Goal: Task Accomplishment & Management: Use online tool/utility

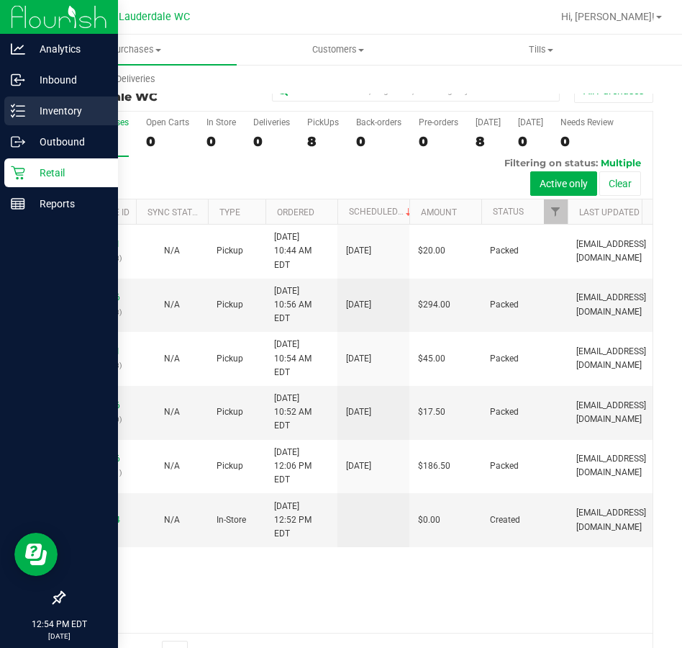
click at [26, 108] on p "Inventory" at bounding box center [68, 110] width 86 height 17
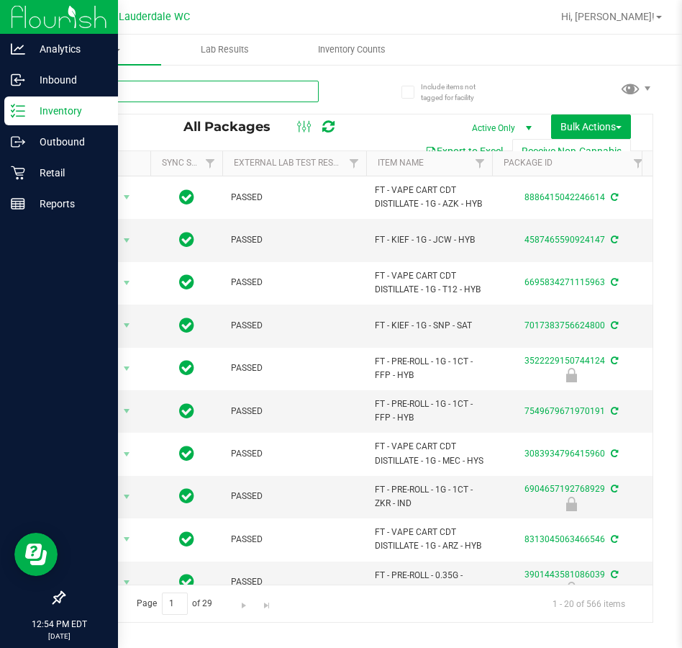
click at [137, 83] on input "text" at bounding box center [191, 92] width 256 height 22
click at [373, 43] on uib-tab-heading "Inventory Counts" at bounding box center [351, 49] width 125 height 29
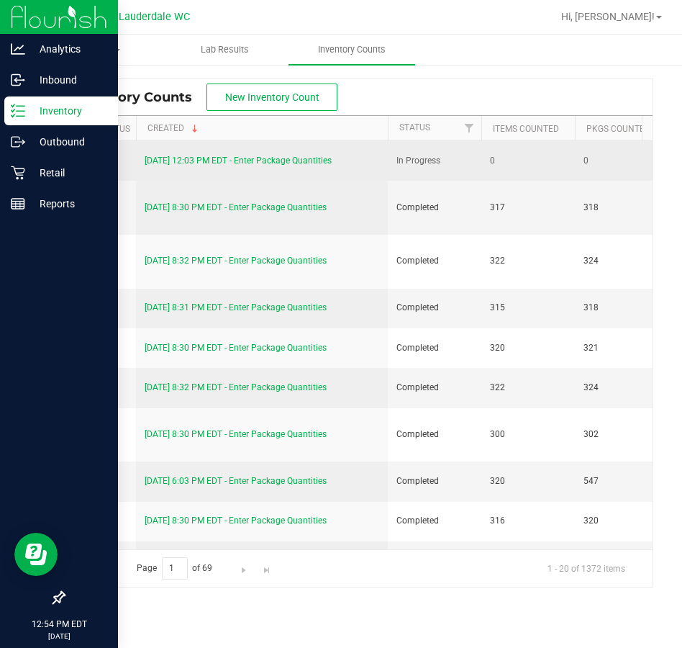
click at [232, 155] on link "[DATE] 12:03 PM EDT - Enter Package Quantities" at bounding box center [238, 160] width 187 height 10
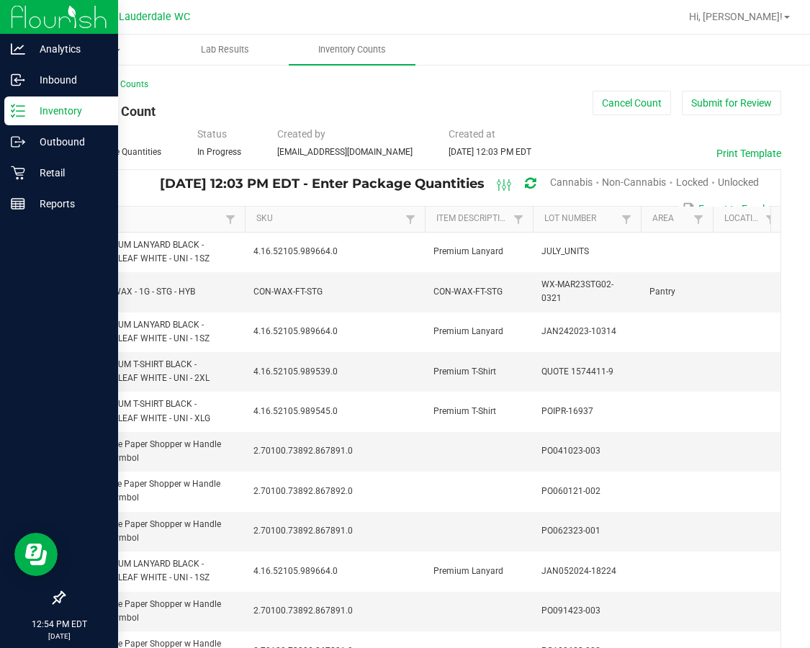
click at [636, 182] on span "Non-Cannabis" at bounding box center [634, 182] width 64 height 12
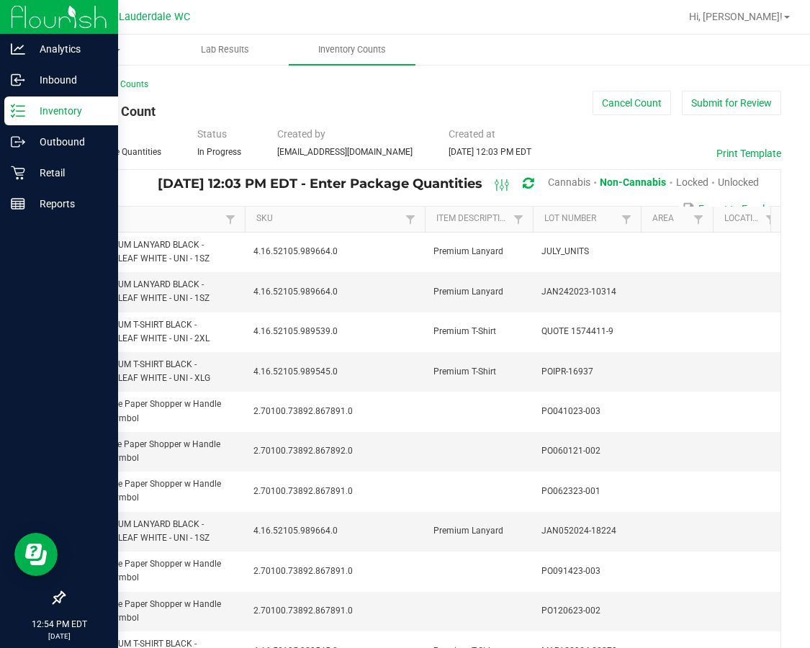
click at [682, 182] on span "Unlocked" at bounding box center [738, 182] width 41 height 12
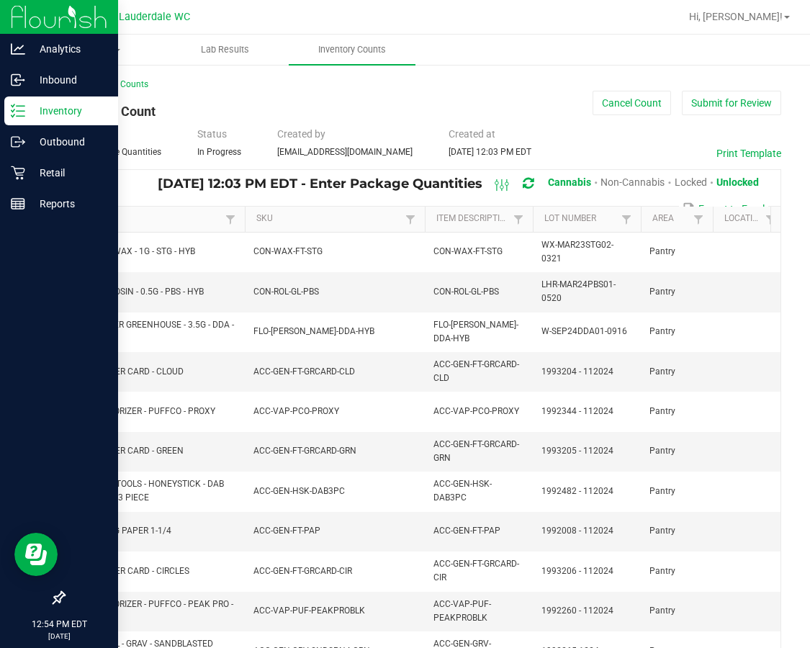
click at [164, 212] on th "Item" at bounding box center [155, 220] width 180 height 26
click at [161, 219] on link "Item" at bounding box center [148, 219] width 145 height 12
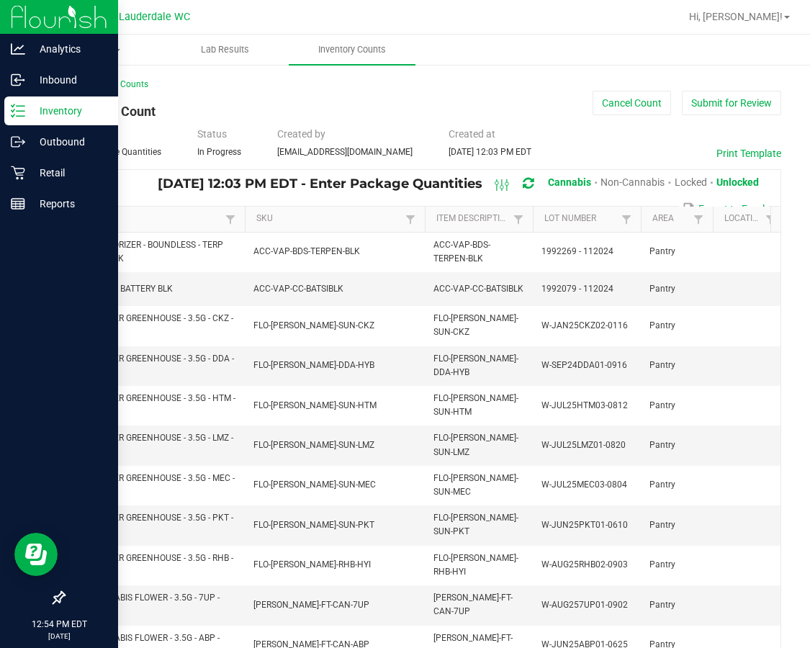
click at [600, 185] on span "Non-Cannabis" at bounding box center [632, 182] width 64 height 12
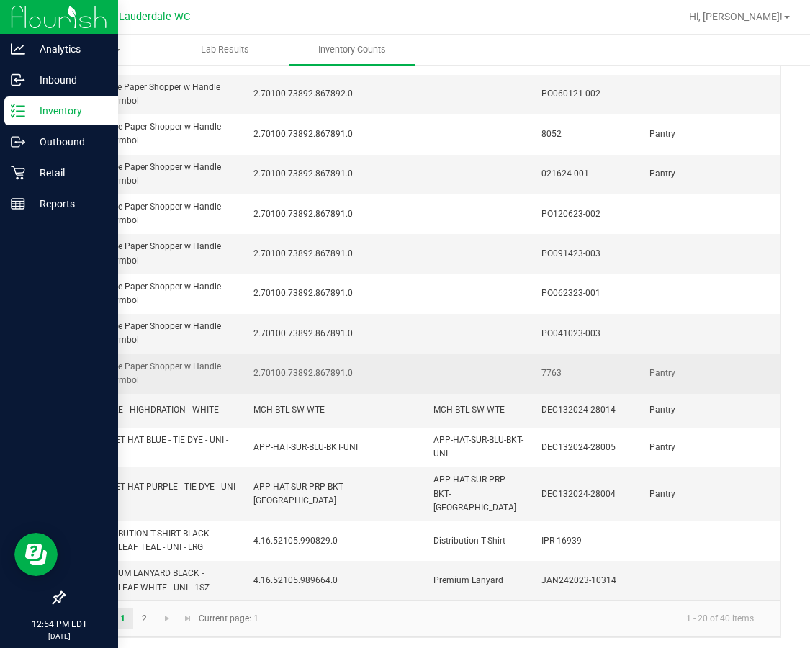
scroll to position [438, 0]
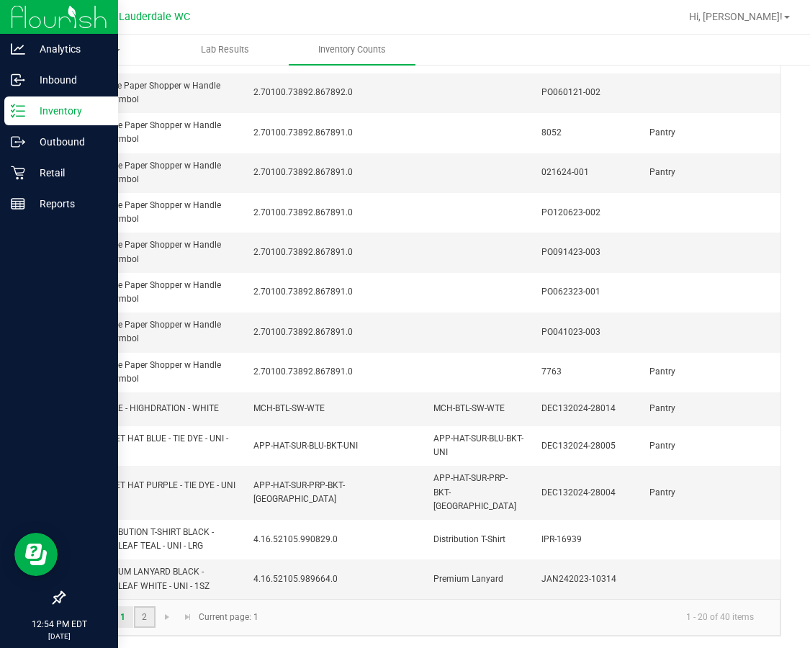
click at [148, 614] on link "2" at bounding box center [144, 617] width 21 height 22
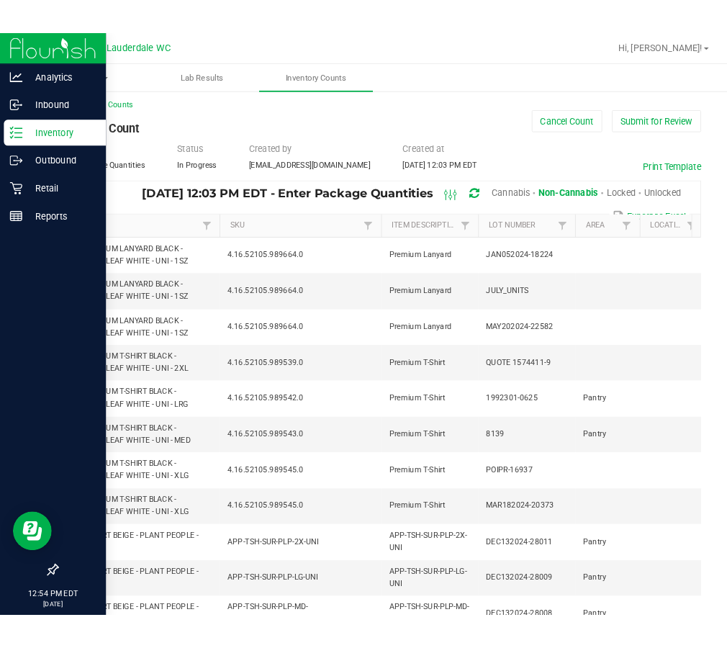
scroll to position [0, 0]
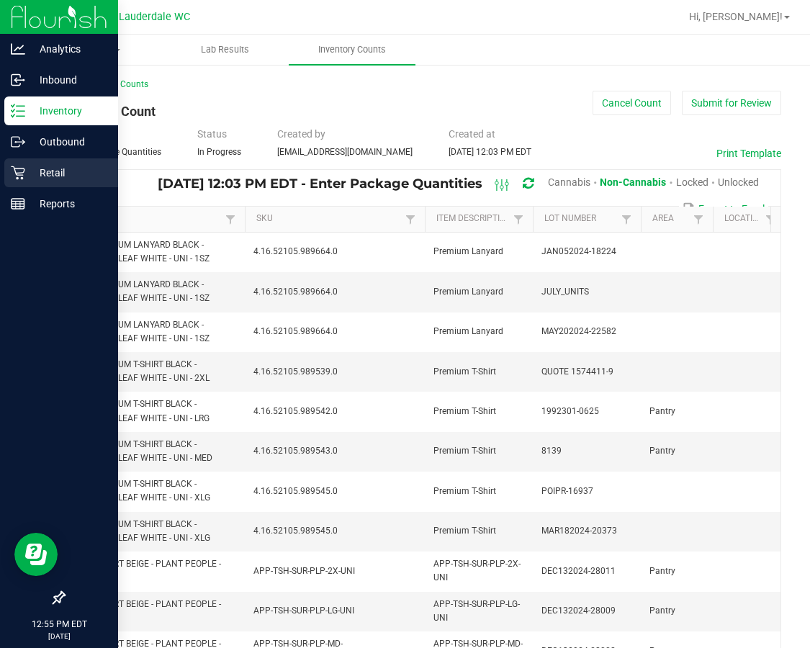
click at [27, 171] on p "Retail" at bounding box center [68, 172] width 86 height 17
